Goal: Browse casually: Explore the website without a specific task or goal

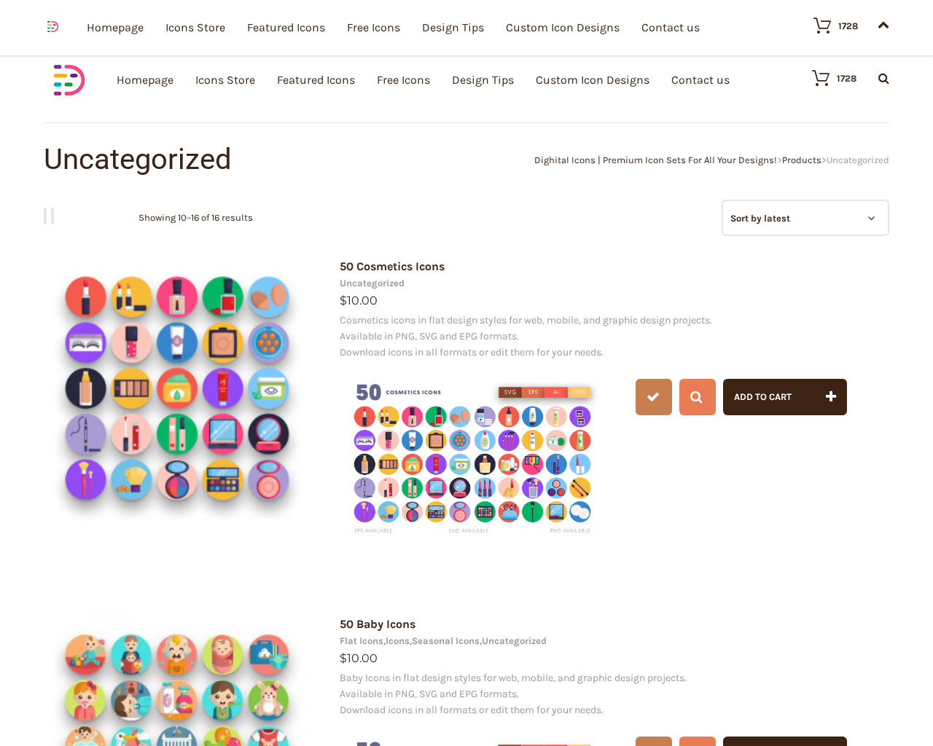
type input "20"
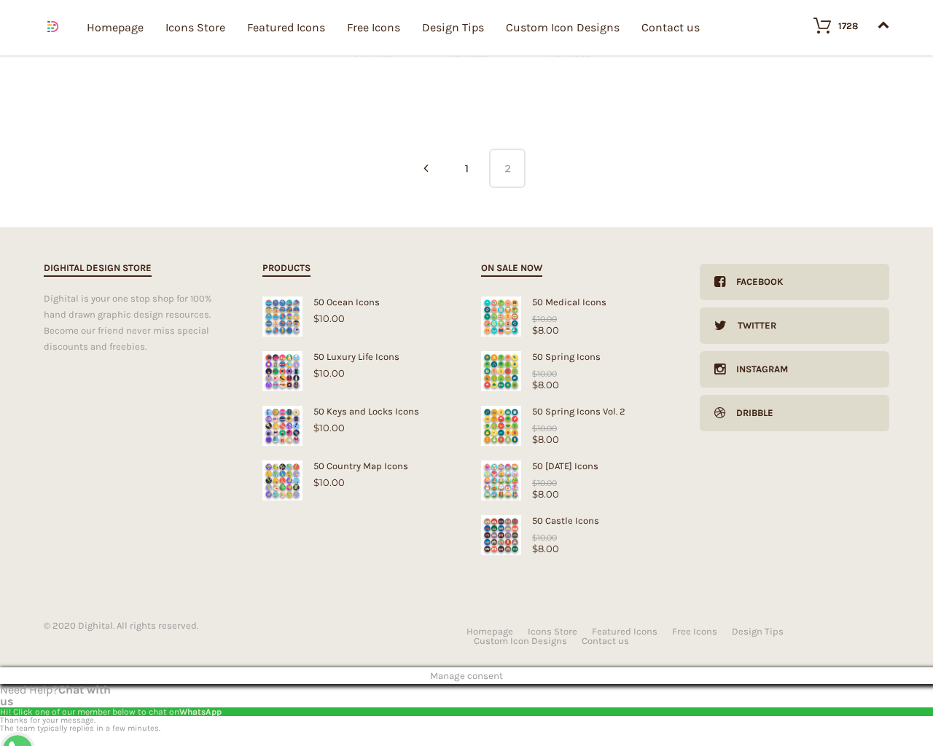
checkbox input "false"
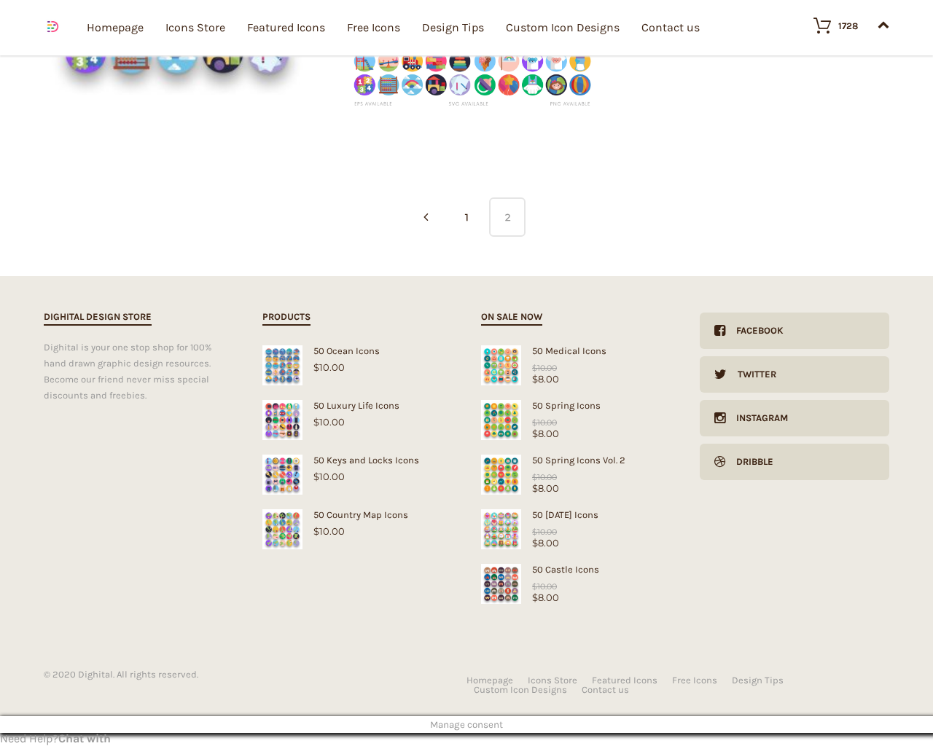
type input "pHqghUme"
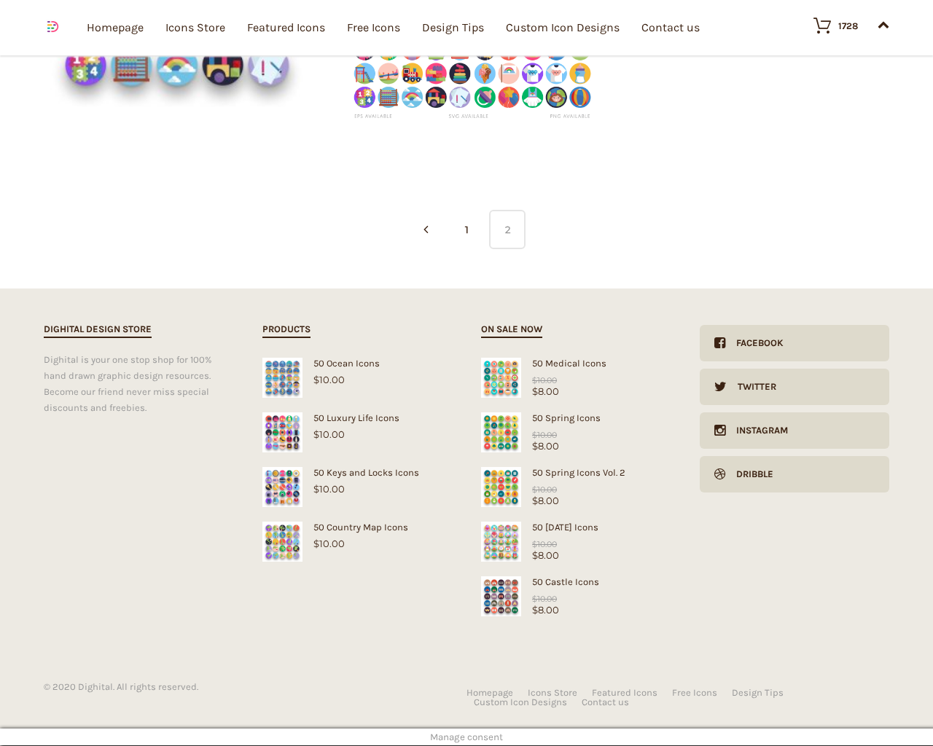
type input "[EMAIL_ADDRESS][DOMAIN_NAME]"
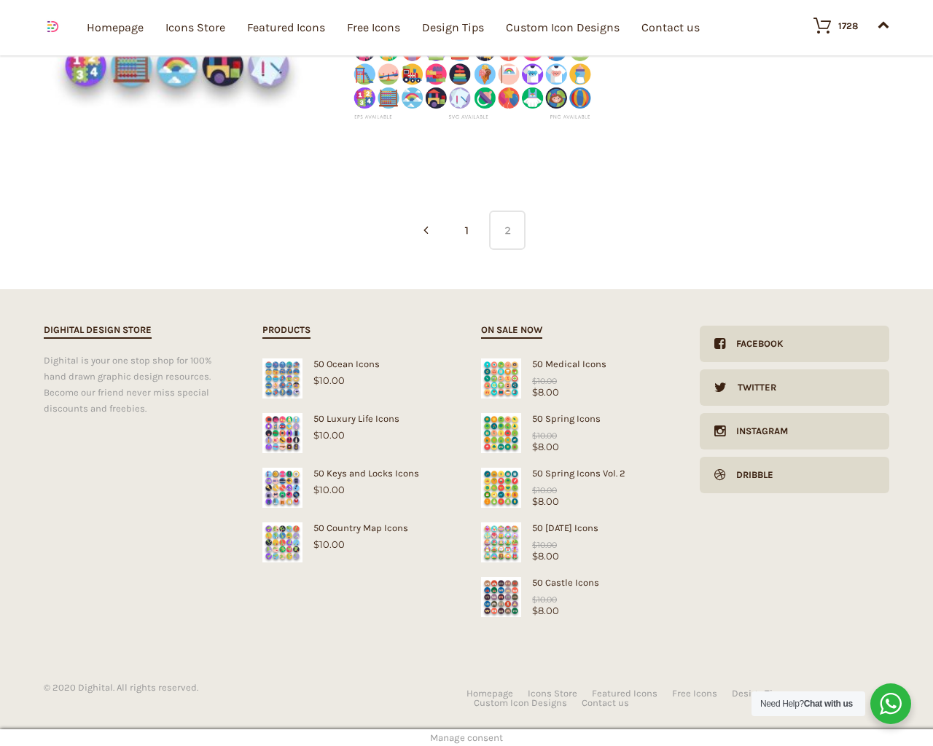
type input "[EMAIL_ADDRESS][DOMAIN_NAME]"
checkbox input "false"
select select "price-desc"
select select "lollipop"
select select "price-desc"
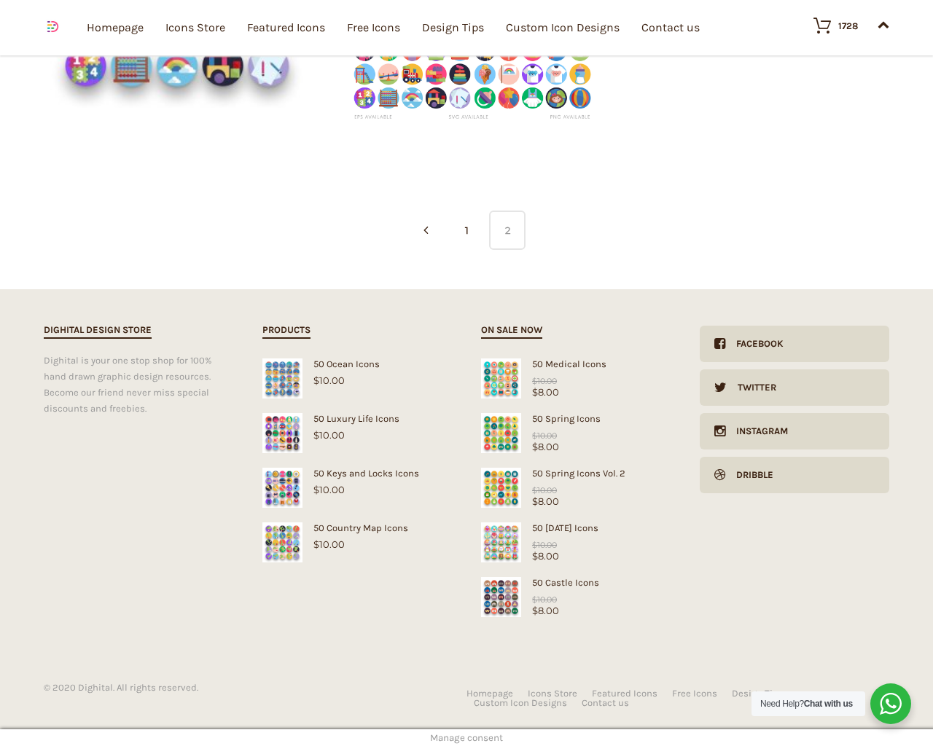
select select "dark"
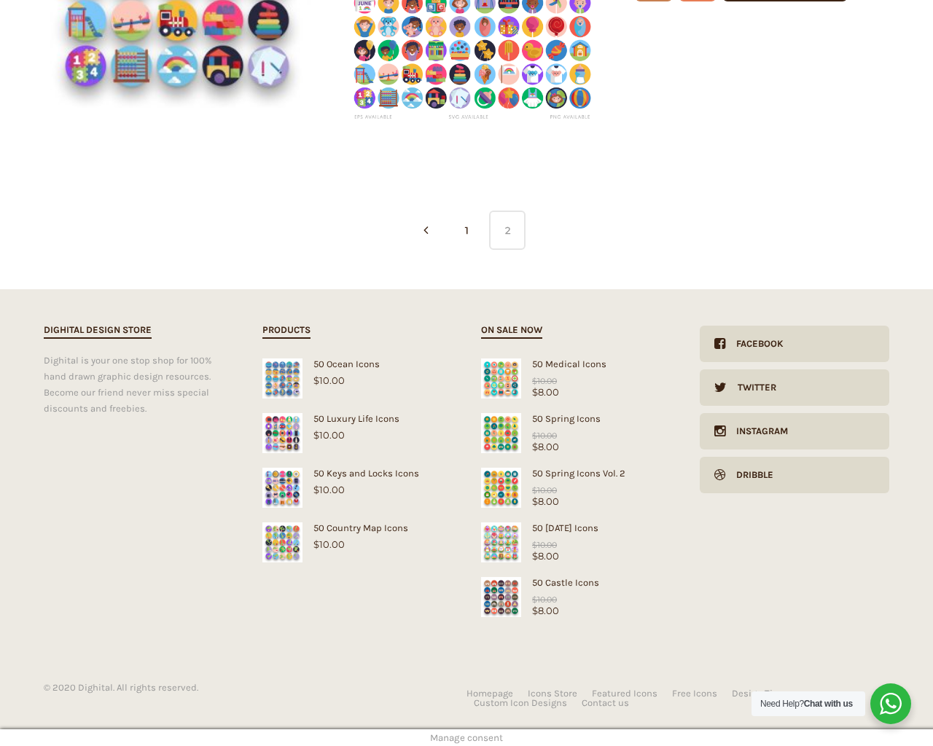
scroll to position [0, 0]
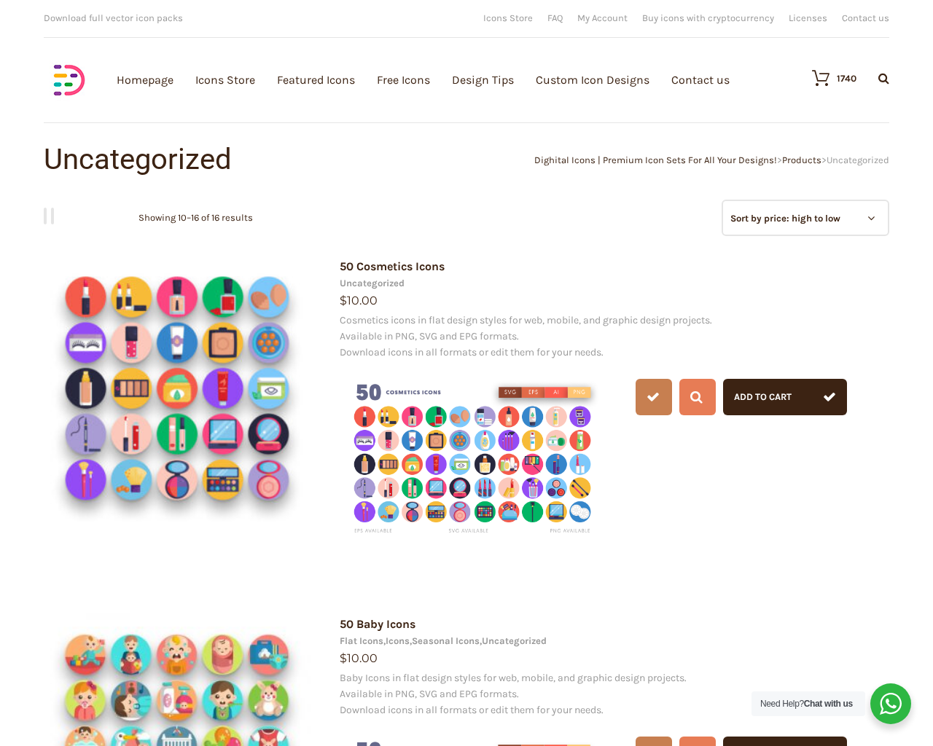
click at [431, 396] on input "Hide Price" at bounding box center [435, 400] width 9 height 9
checkbox input "true"
click at [431, 641] on input "Send me a copy of this e-mail" at bounding box center [435, 645] width 9 height 9
checkbox input "true"
